Goal: Navigation & Orientation: Find specific page/section

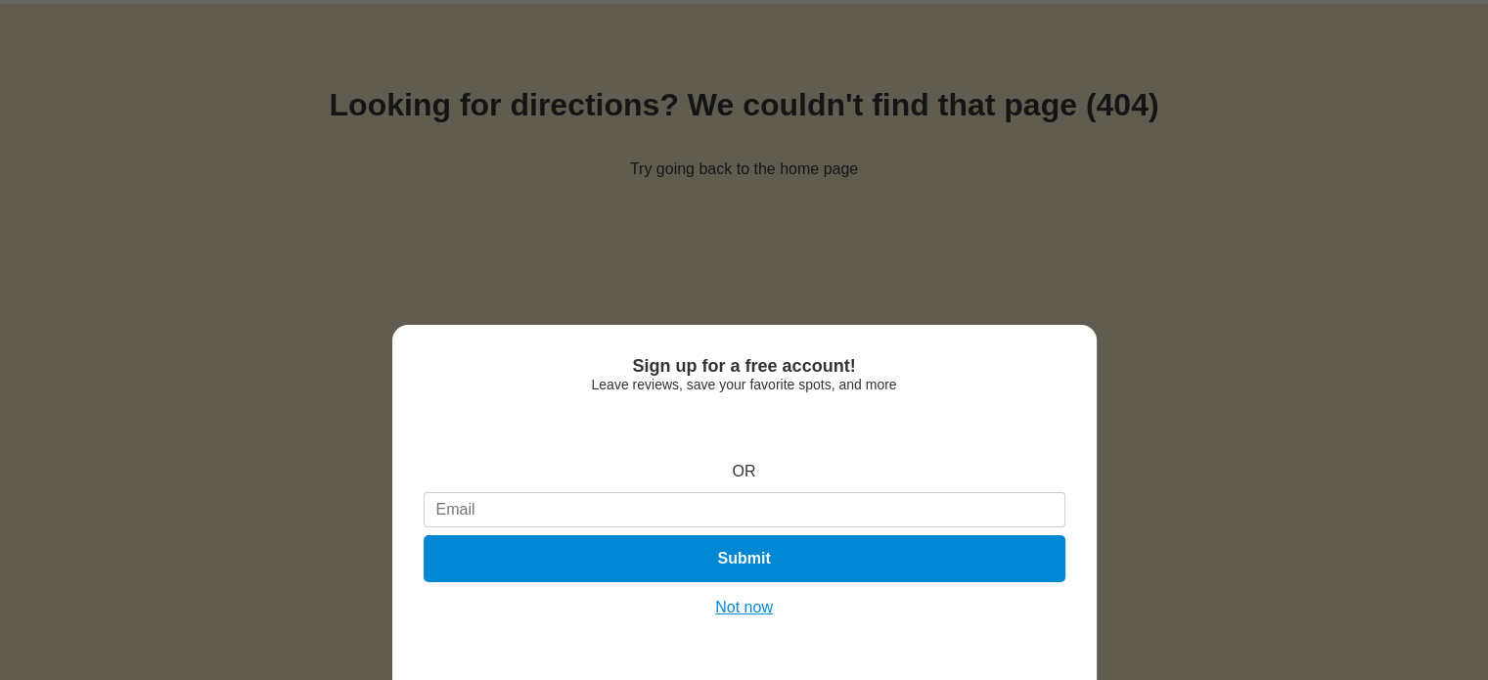
scroll to position [39, 0]
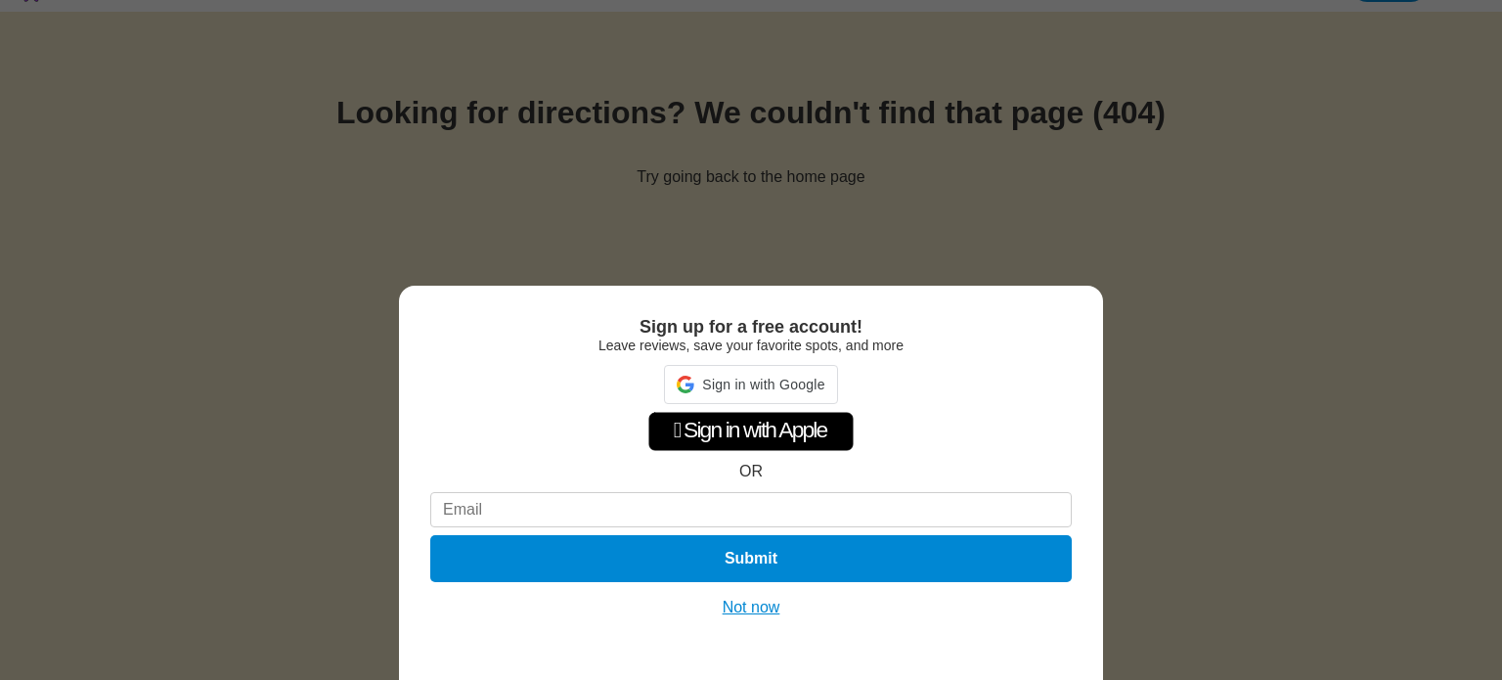
click at [764, 615] on button "Not now" at bounding box center [751, 608] width 69 height 20
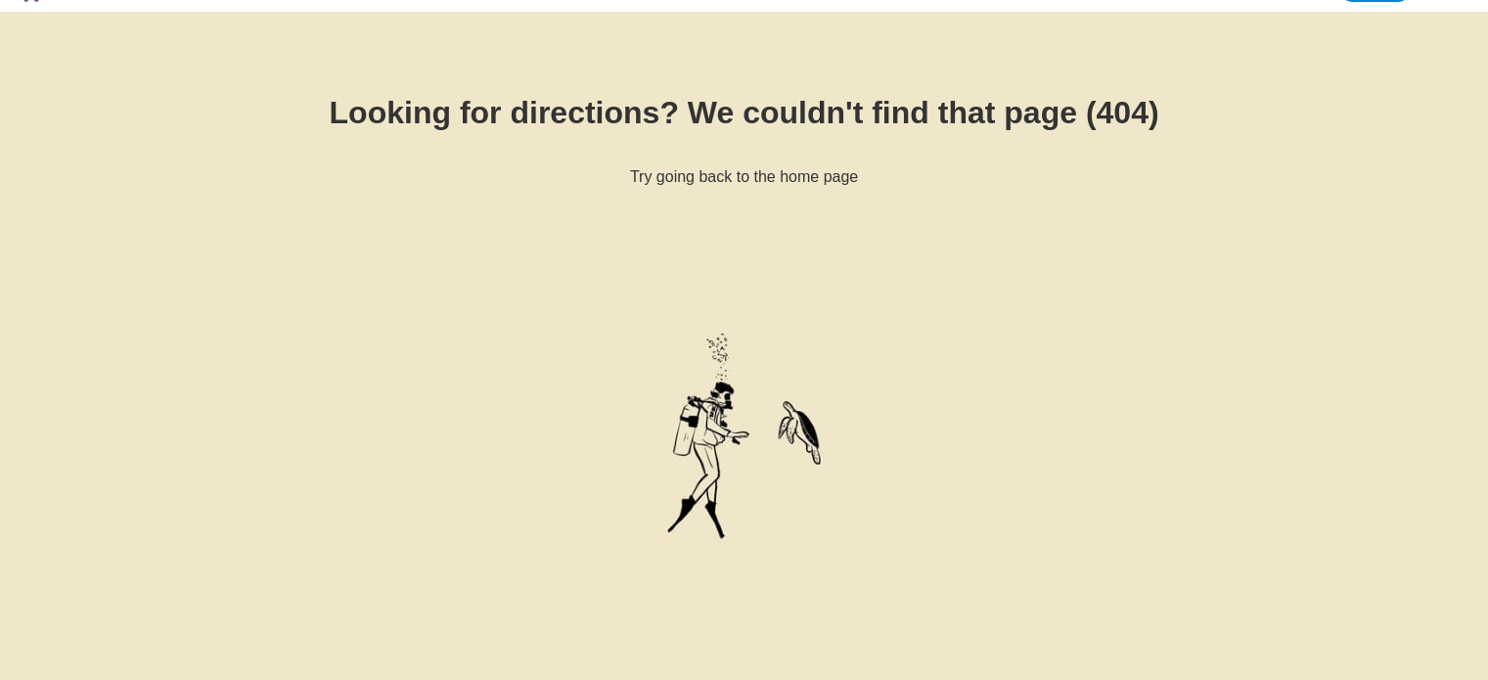
scroll to position [0, 0]
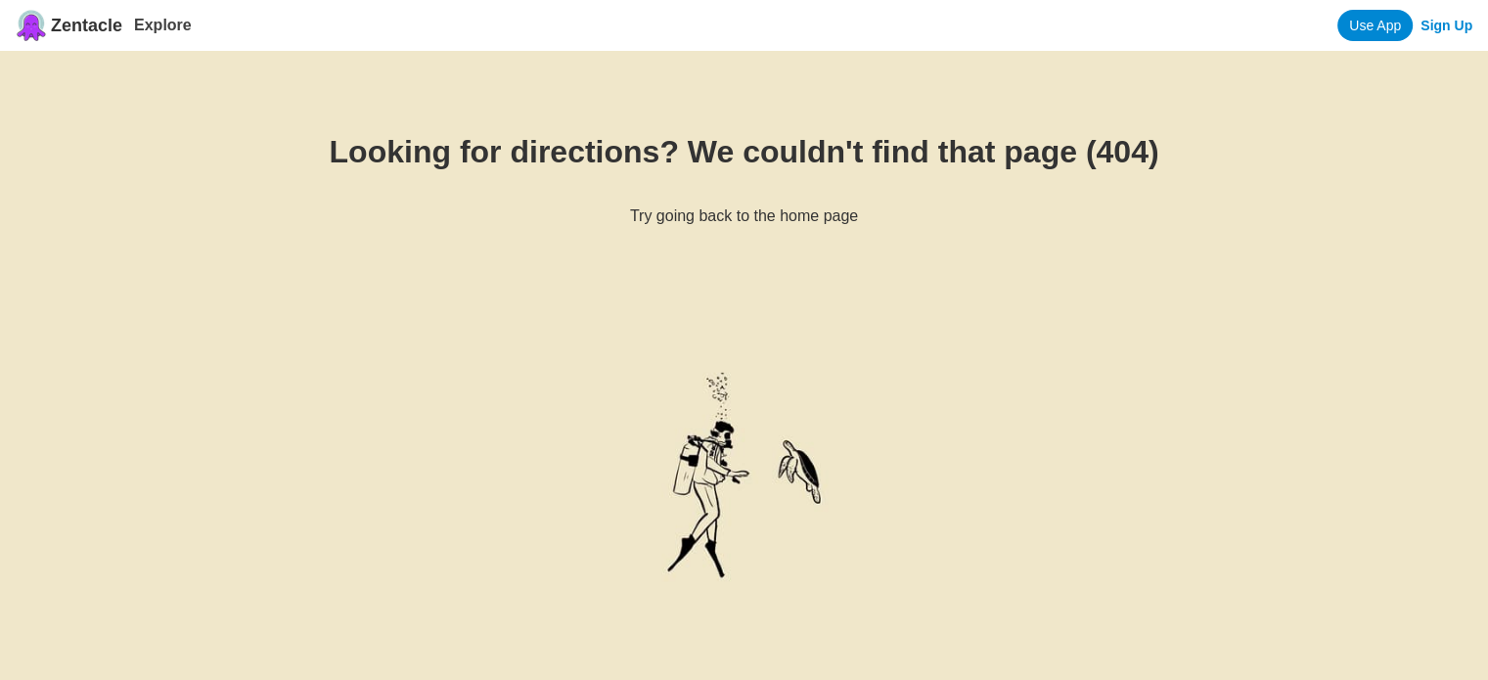
click at [98, 21] on span "Zentacle" at bounding box center [86, 26] width 71 height 21
click at [51, 26] on span "Zentacle" at bounding box center [86, 26] width 71 height 21
click at [61, 30] on span "Zentacle" at bounding box center [86, 26] width 71 height 21
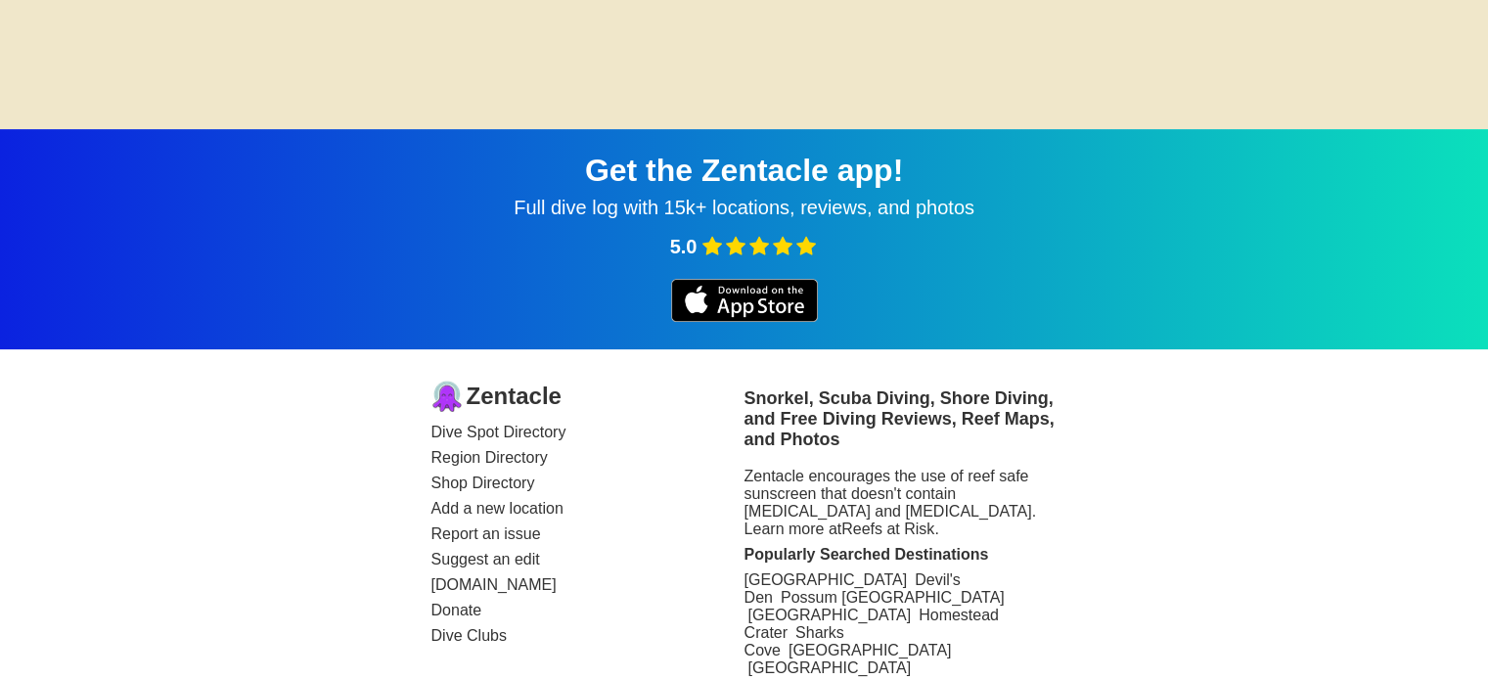
scroll to position [693, 0]
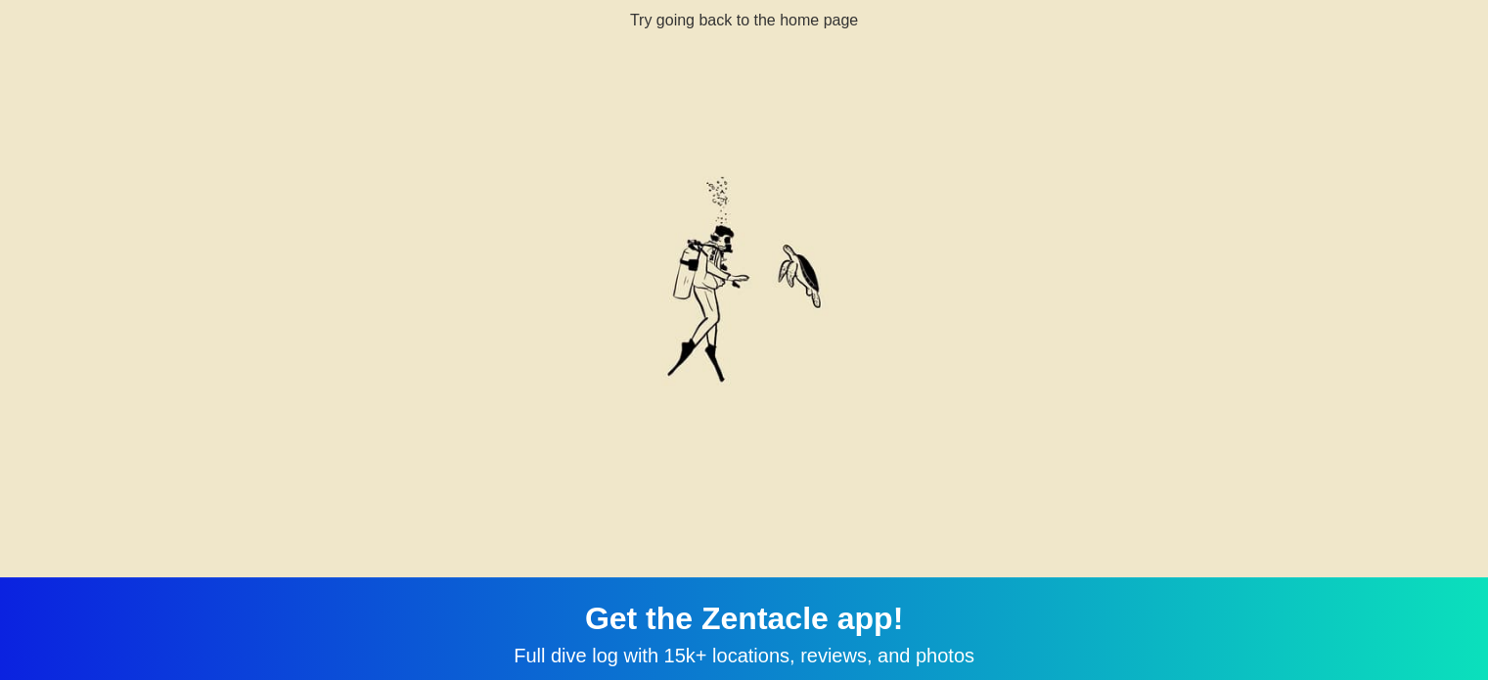
click at [763, 334] on img at bounding box center [744, 288] width 333 height 445
click at [724, 261] on img at bounding box center [744, 288] width 333 height 445
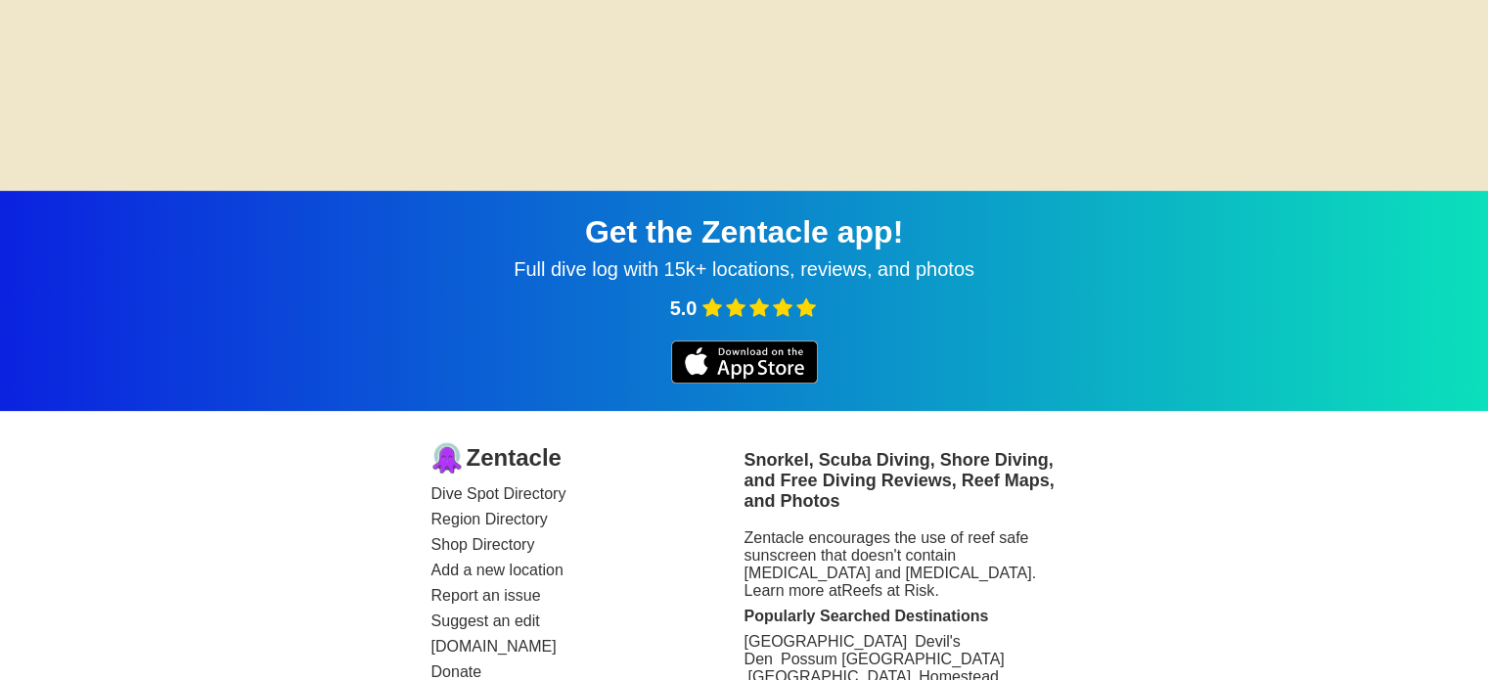
scroll to position [693, 0]
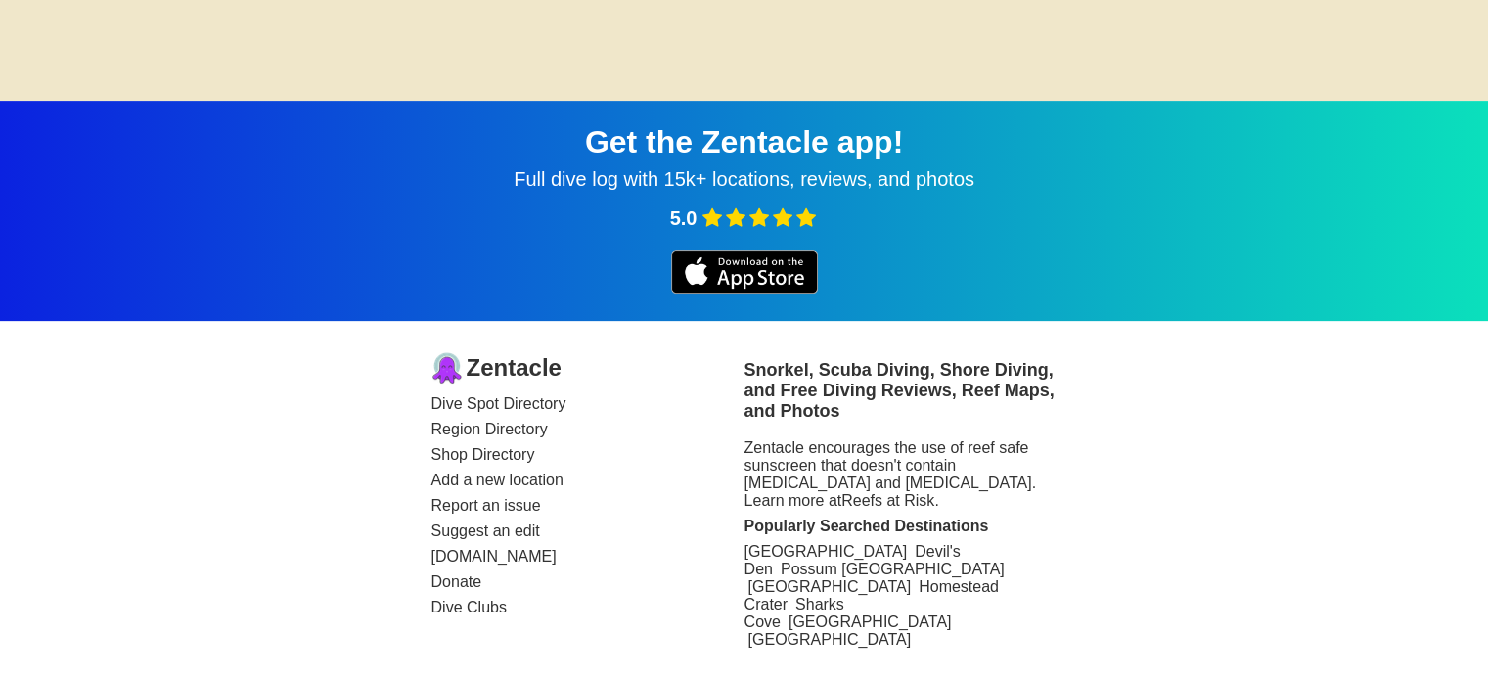
click at [474, 395] on link "Dive Spot Directory" at bounding box center [587, 404] width 313 height 18
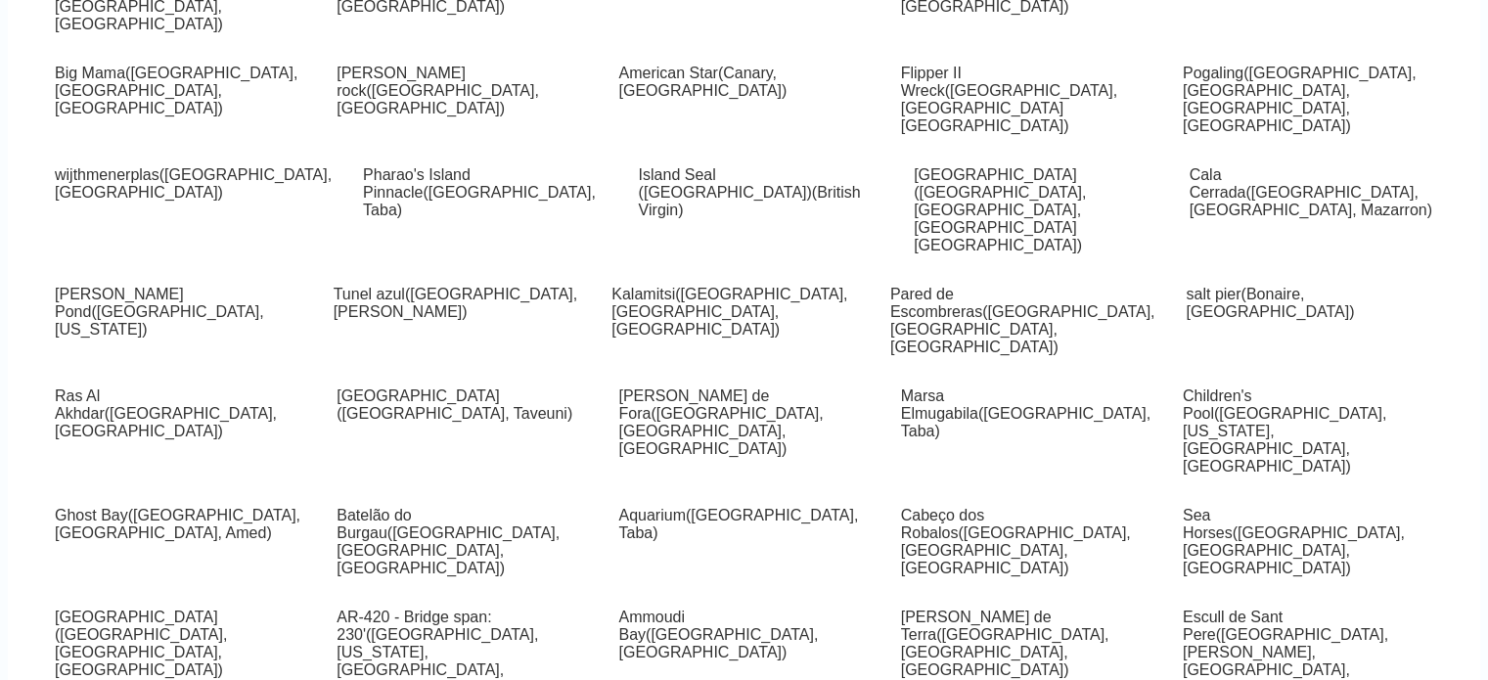
scroll to position [185764, 0]
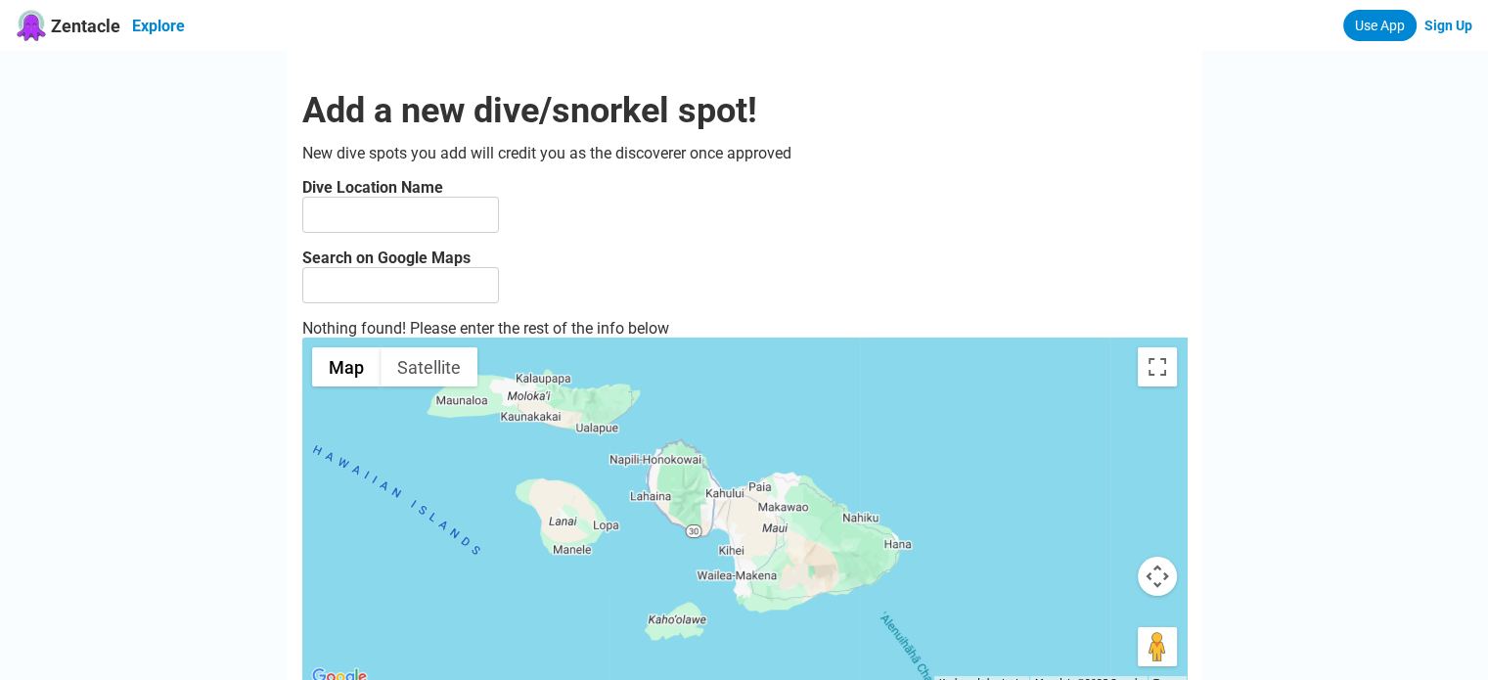
click at [156, 22] on link "Explore" at bounding box center [158, 26] width 53 height 19
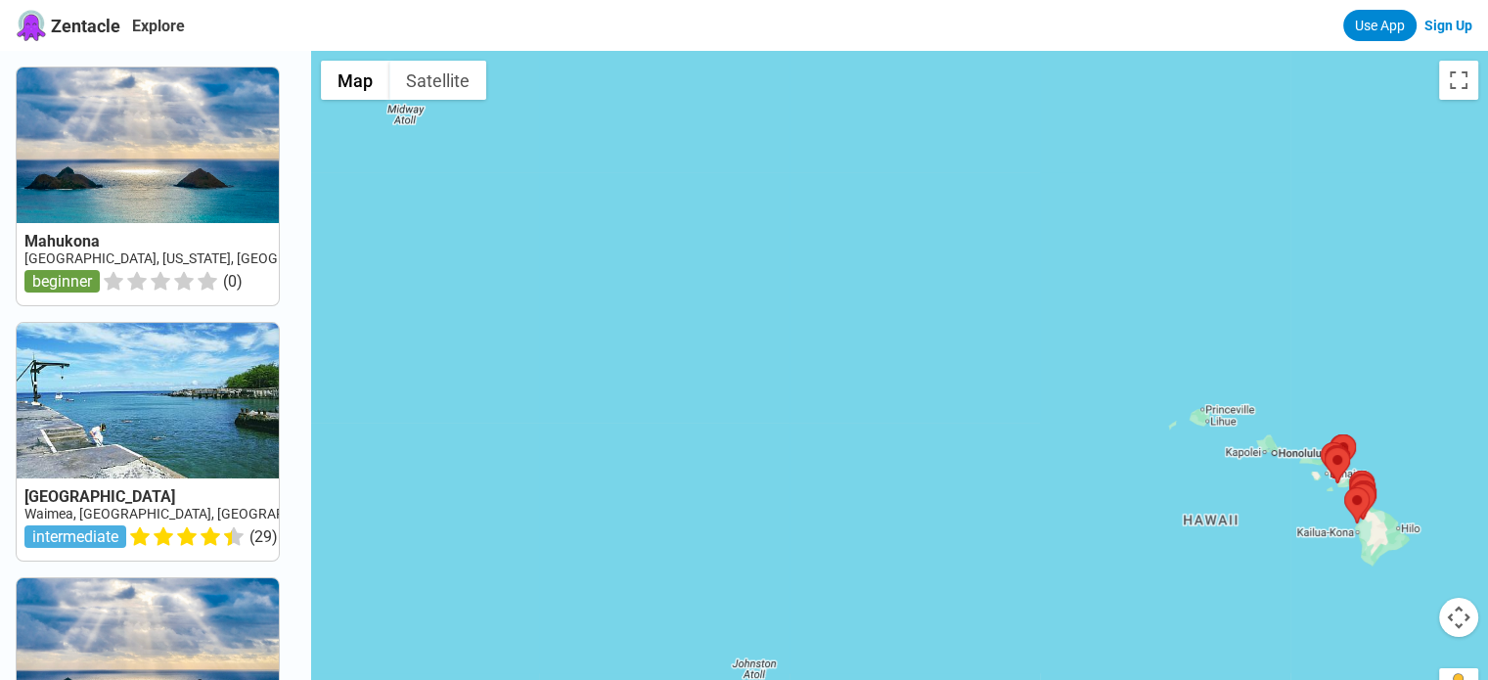
drag, startPoint x: 1029, startPoint y: 480, endPoint x: 1501, endPoint y: 574, distance: 481.6
click at [1487, 574] on html "Zentacle Explore Use App Sign Up [GEOGRAPHIC_DATA] [GEOGRAPHIC_DATA], [US_STATE…" at bounding box center [744, 652] width 1488 height 1304
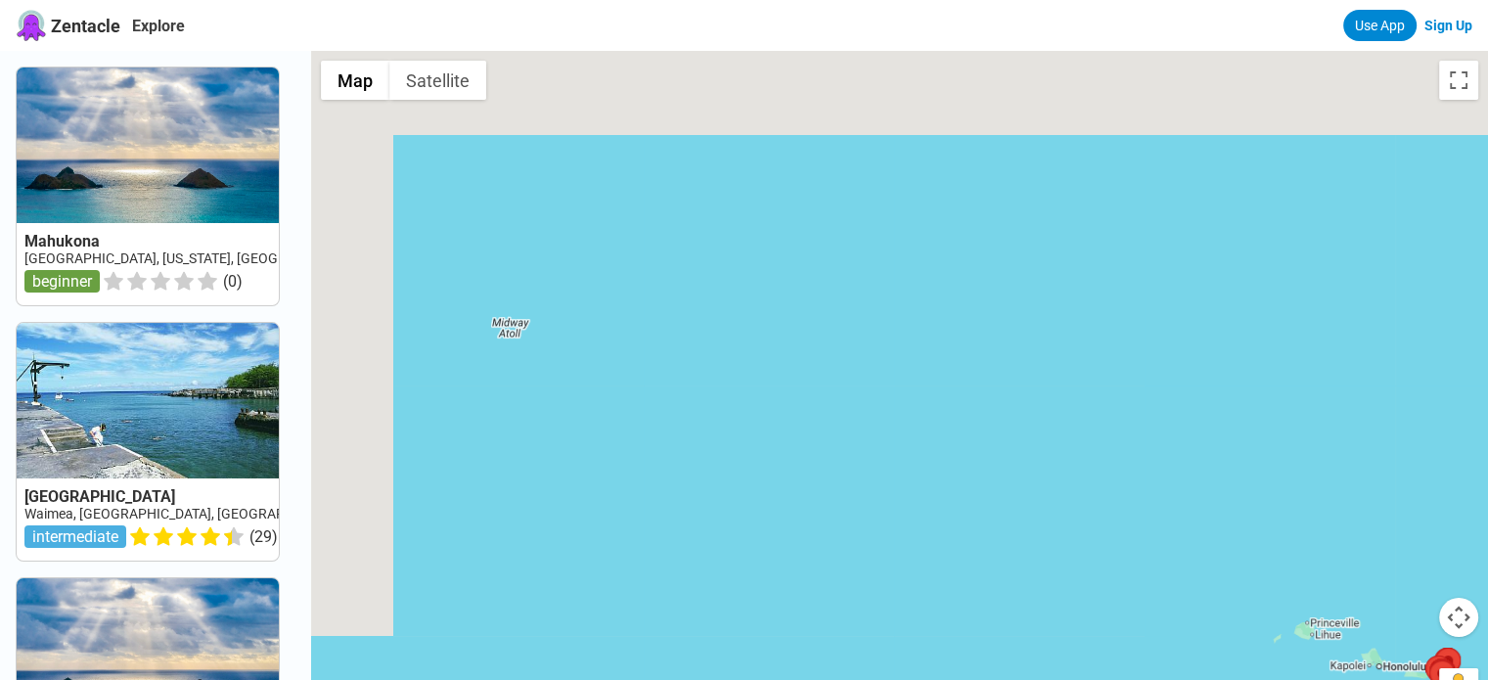
drag, startPoint x: 1009, startPoint y: 398, endPoint x: 1114, endPoint y: 621, distance: 246.3
click at [1114, 621] on div at bounding box center [899, 391] width 1177 height 680
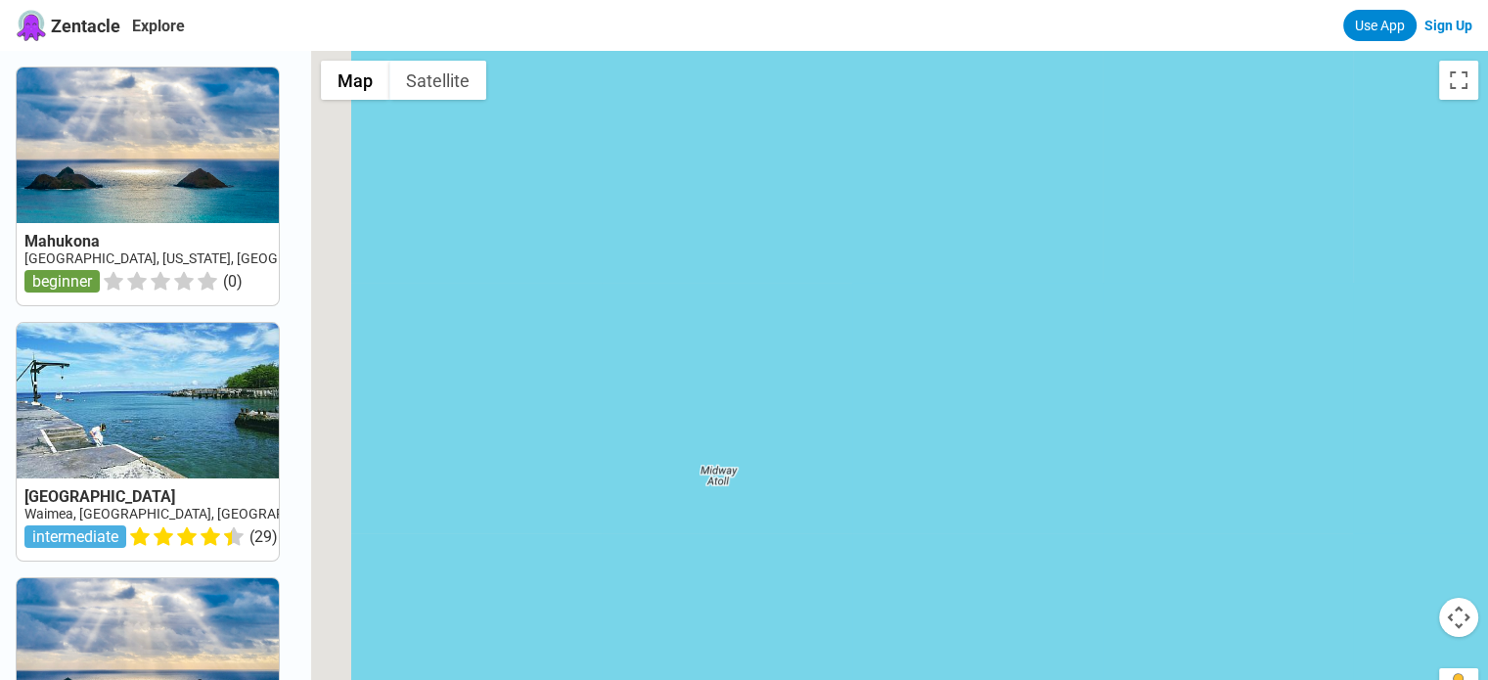
drag, startPoint x: 904, startPoint y: 385, endPoint x: 1041, endPoint y: 468, distance: 160.2
click at [1163, 556] on div at bounding box center [899, 391] width 1177 height 680
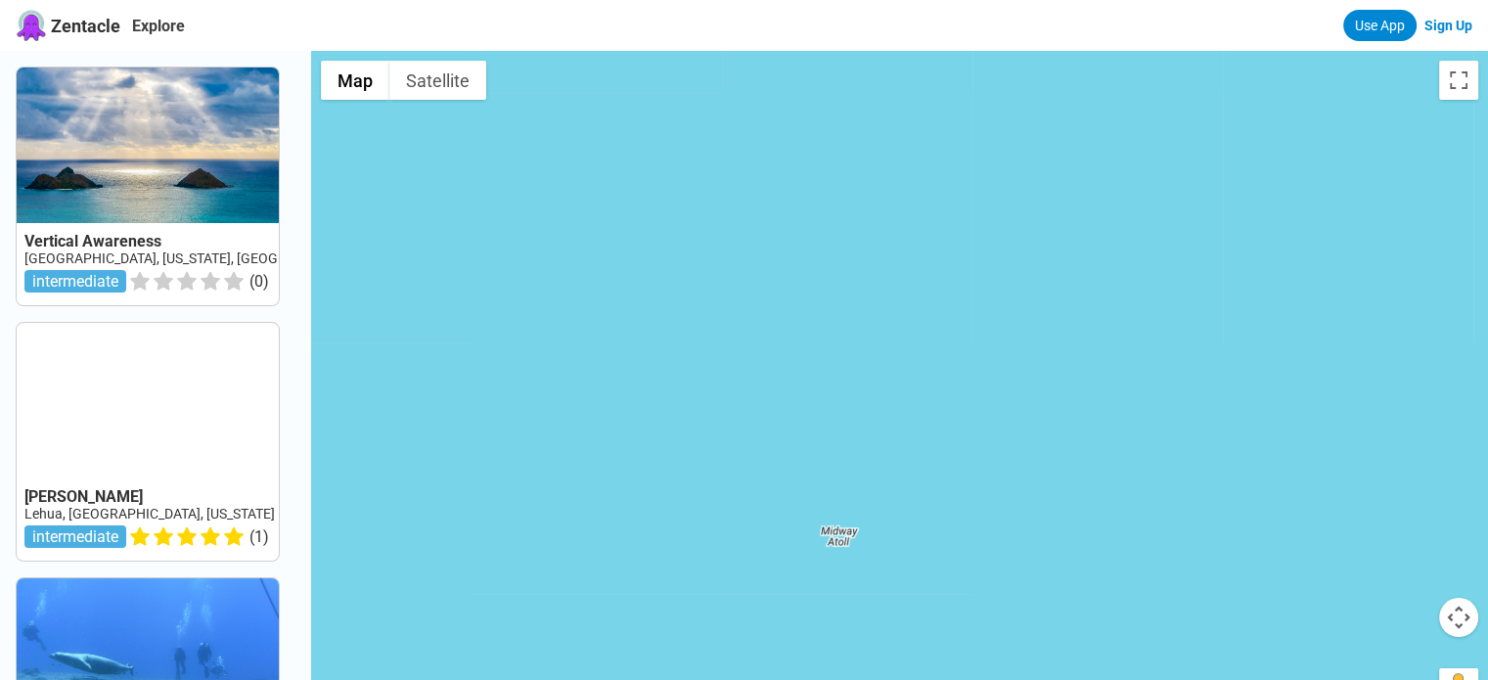
drag, startPoint x: 848, startPoint y: 367, endPoint x: 1332, endPoint y: 529, distance: 510.6
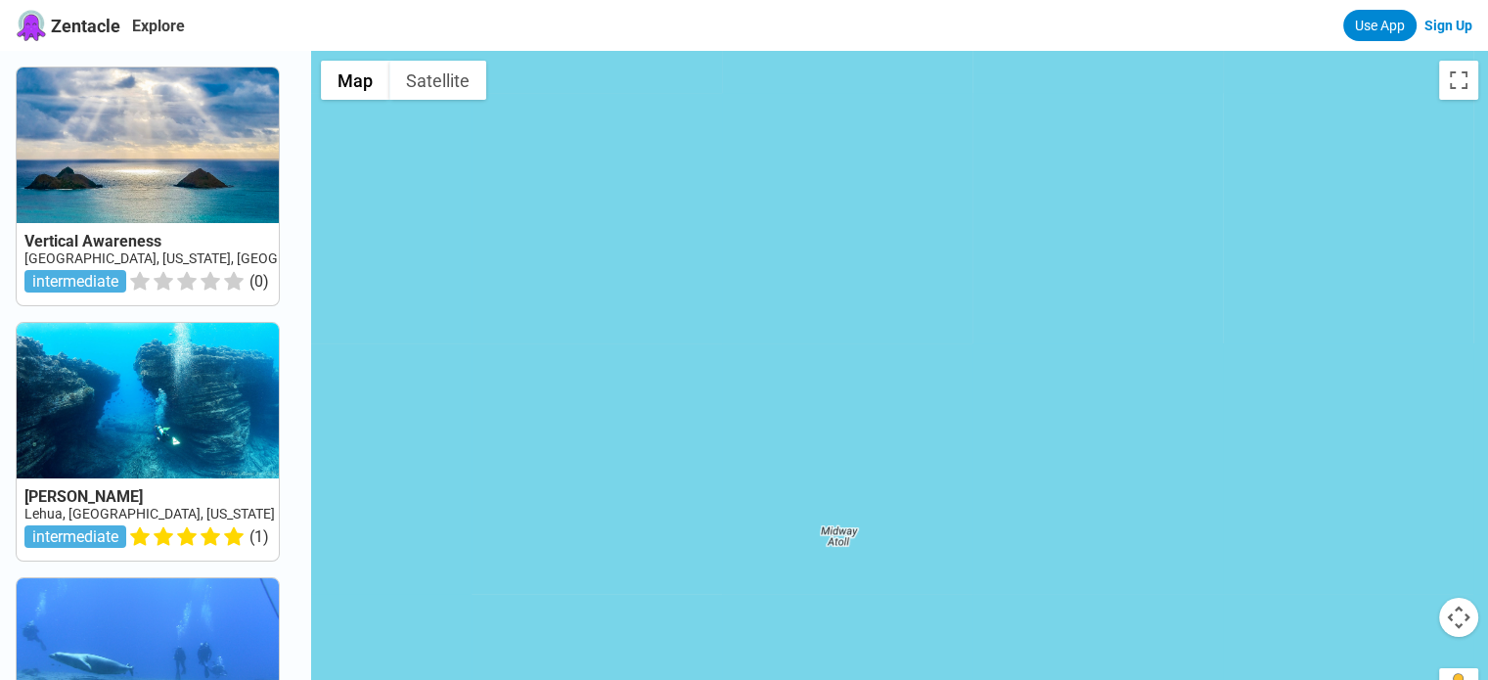
click at [1332, 529] on div at bounding box center [899, 391] width 1177 height 680
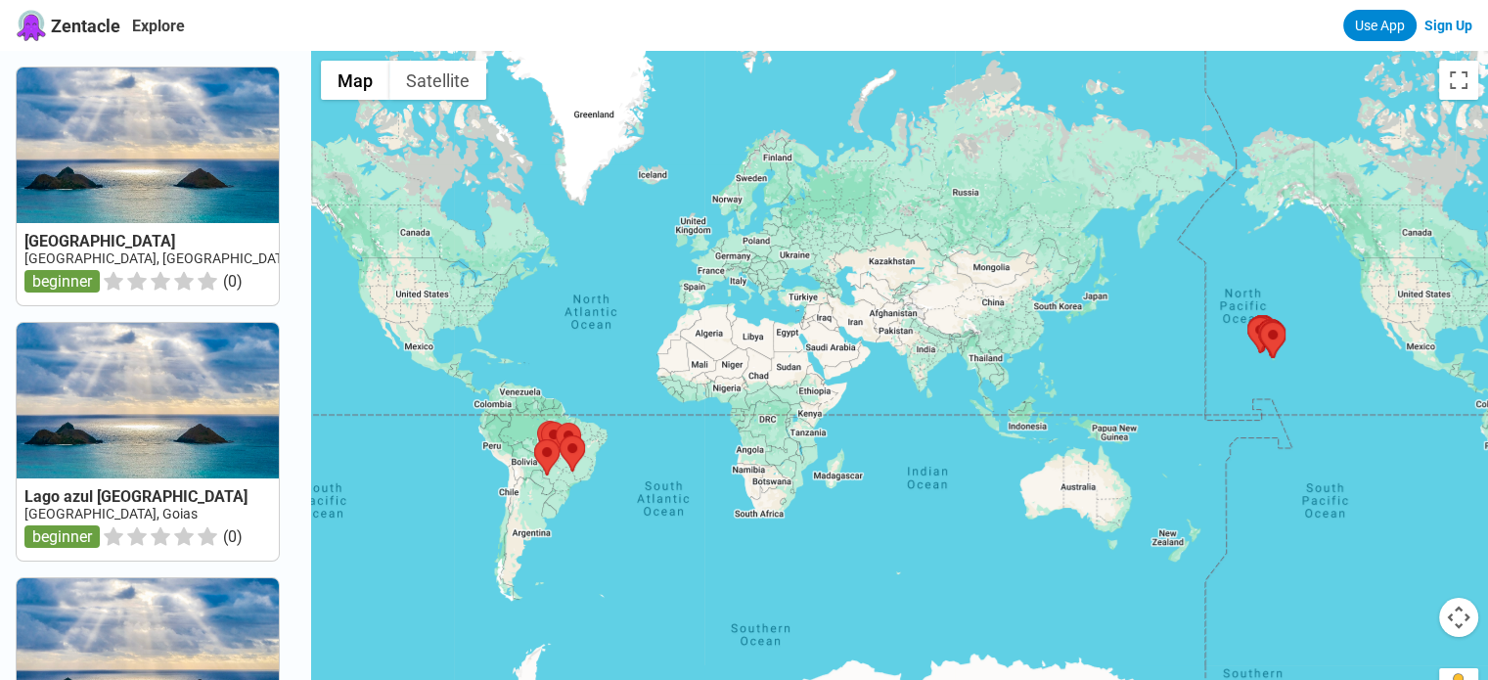
drag, startPoint x: 1241, startPoint y: 383, endPoint x: 872, endPoint y: 407, distance: 369.5
click at [884, 460] on div at bounding box center [899, 391] width 1177 height 680
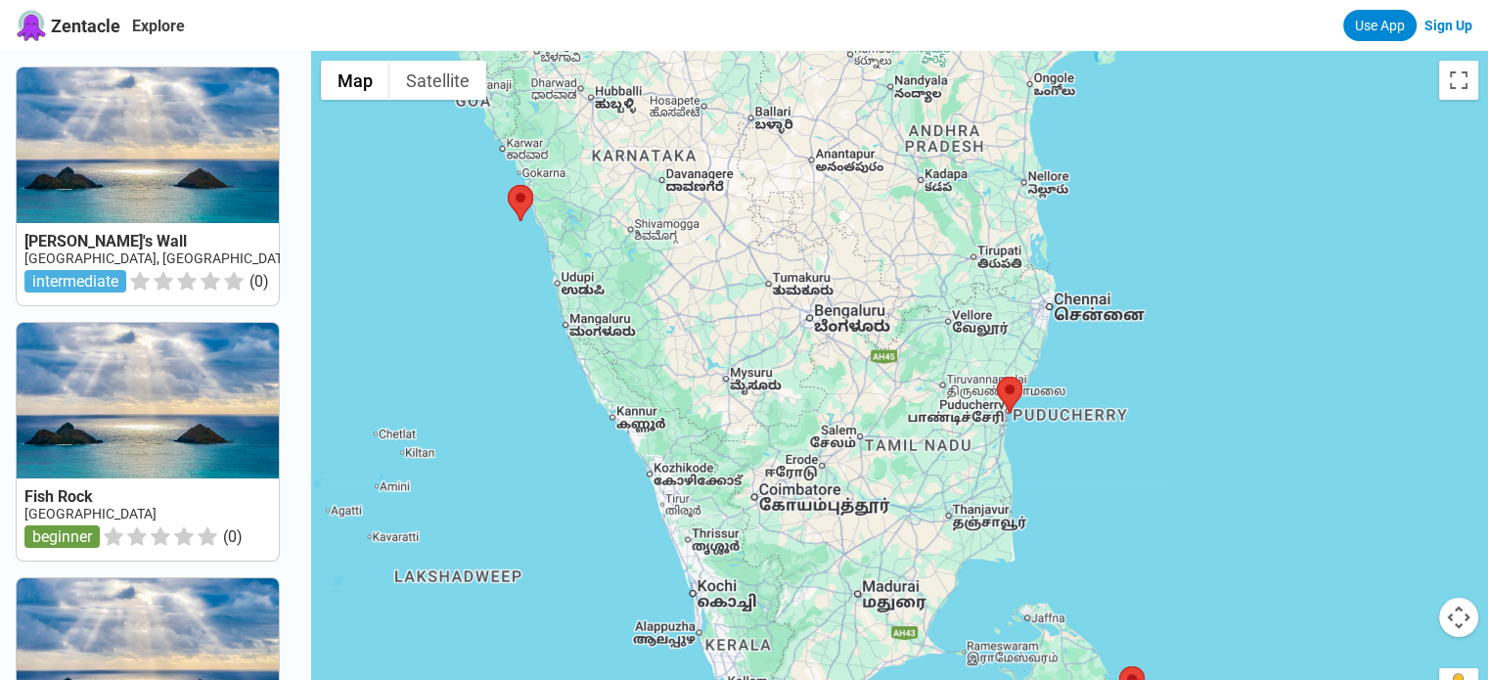
drag, startPoint x: 1138, startPoint y: 363, endPoint x: 1003, endPoint y: 449, distance: 160.9
click at [1003, 449] on div at bounding box center [899, 391] width 1177 height 680
